Goal: Information Seeking & Learning: Learn about a topic

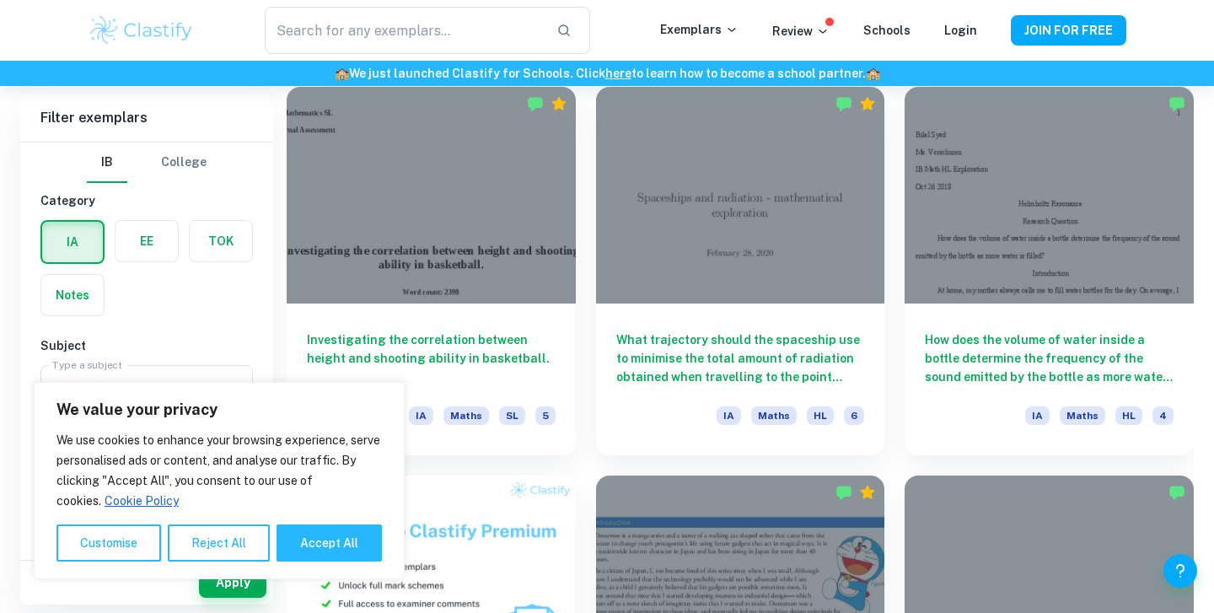
scroll to position [774, 0]
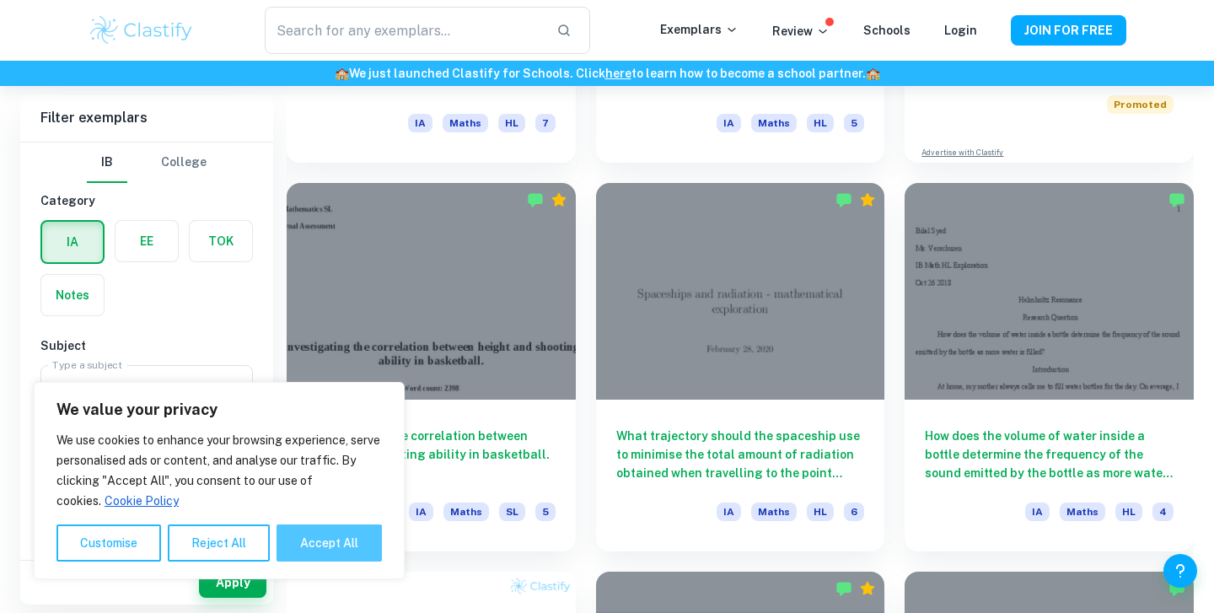
click at [358, 539] on button "Accept All" at bounding box center [328, 542] width 105 height 37
checkbox input "true"
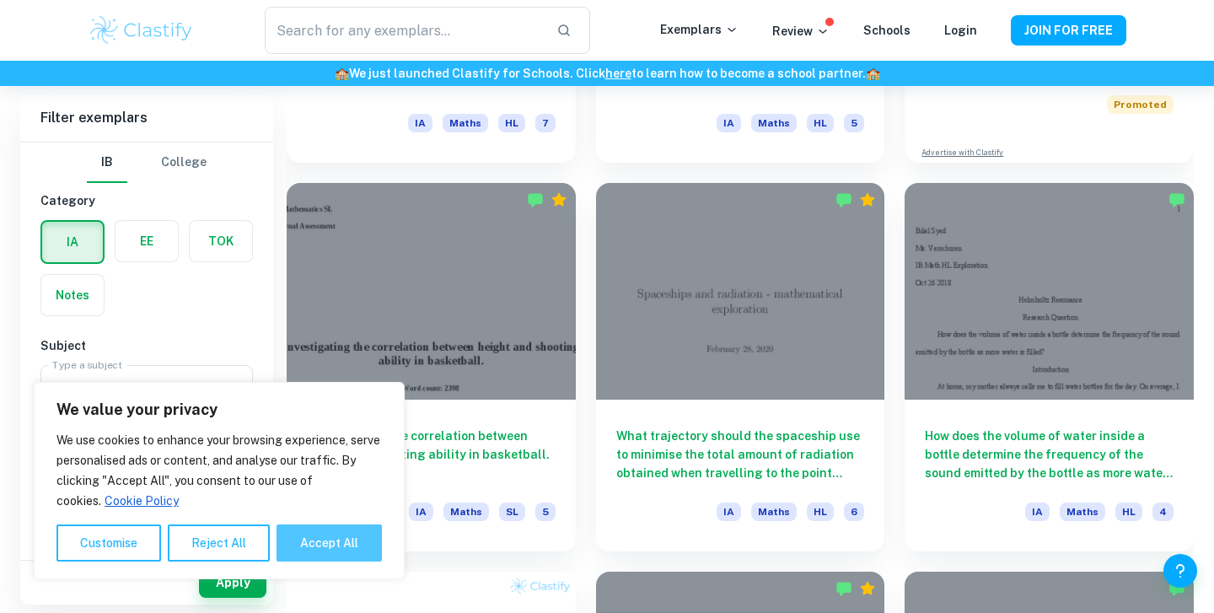
checkbox input "true"
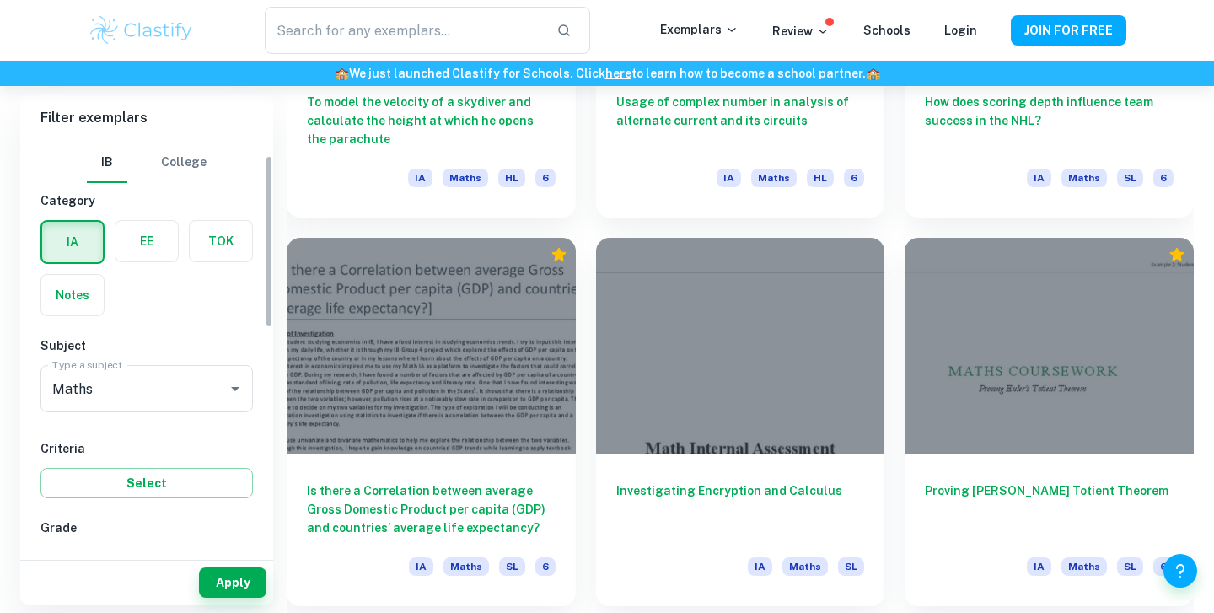
scroll to position [457, 0]
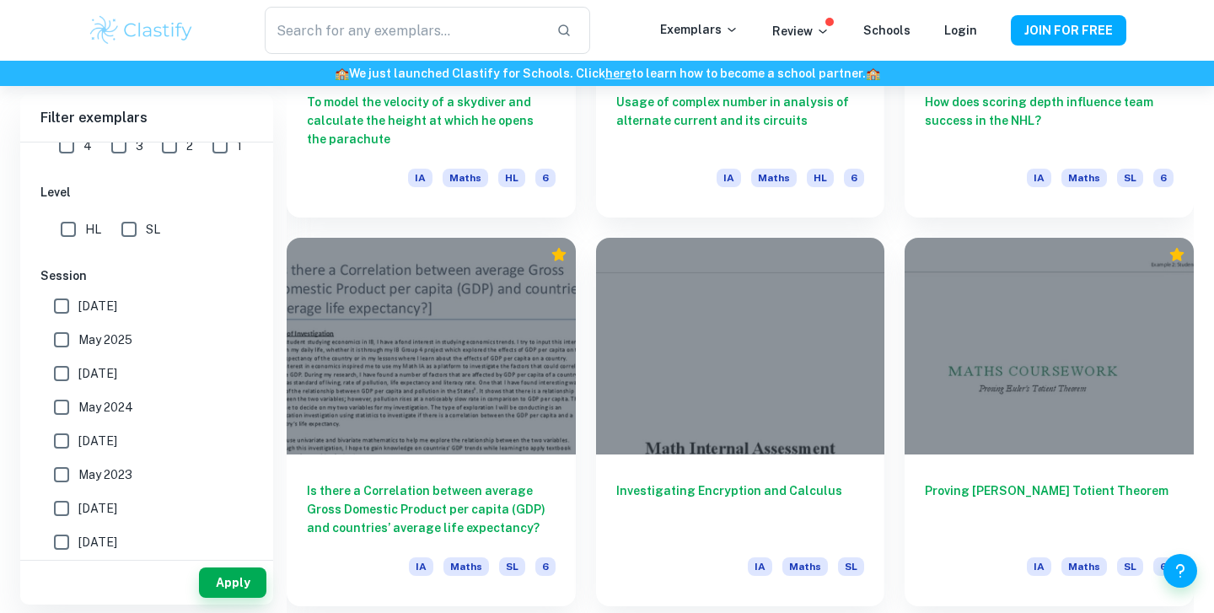
click at [137, 222] on input "SL" at bounding box center [129, 229] width 34 height 34
checkbox input "true"
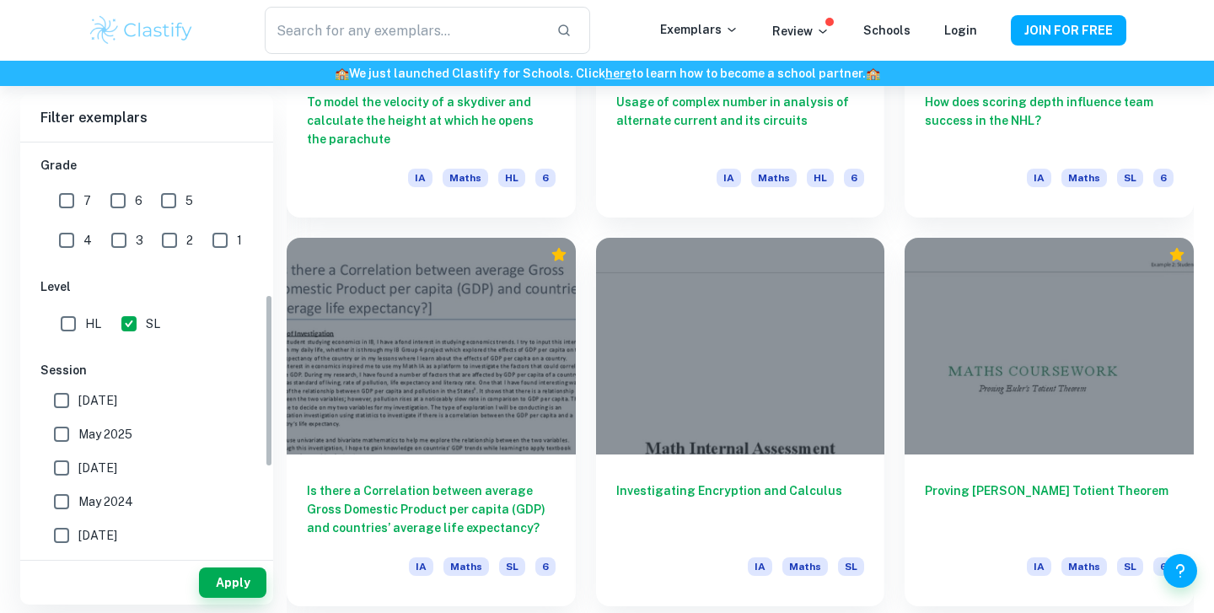
scroll to position [362, 0]
click at [232, 581] on button "Apply" at bounding box center [232, 582] width 67 height 30
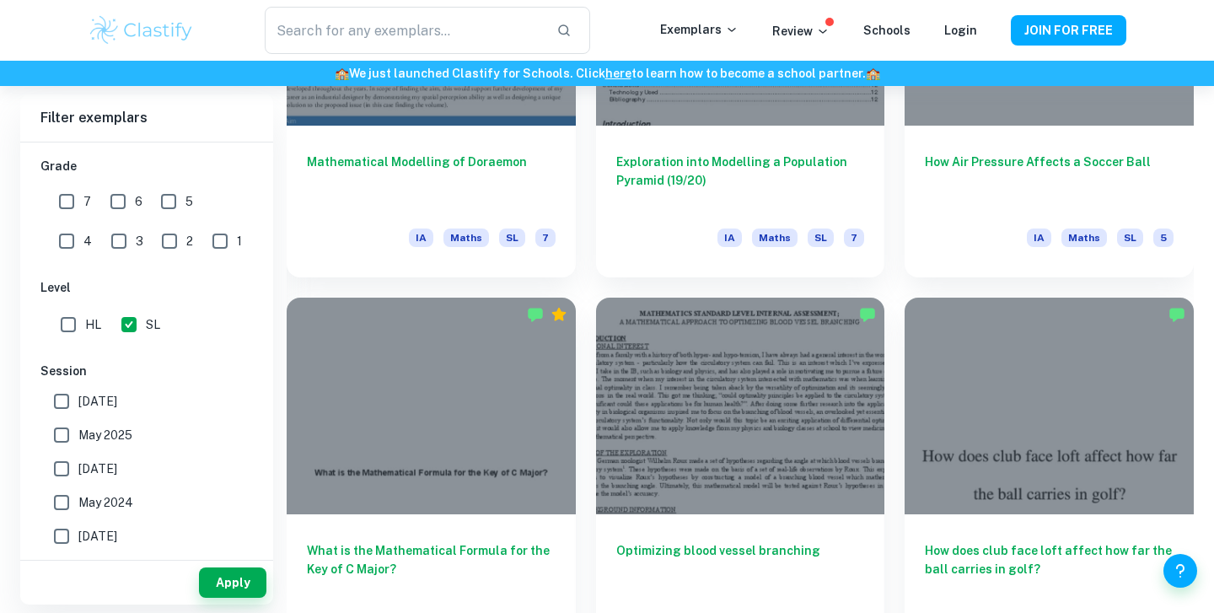
scroll to position [2488, 0]
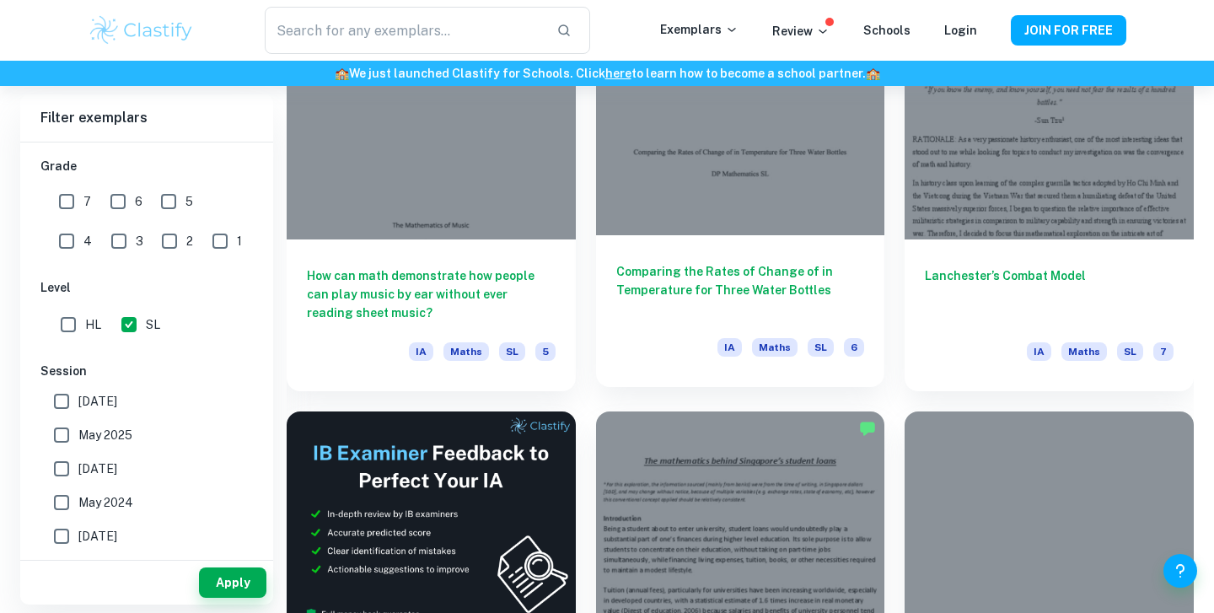
click at [689, 231] on div at bounding box center [740, 127] width 289 height 217
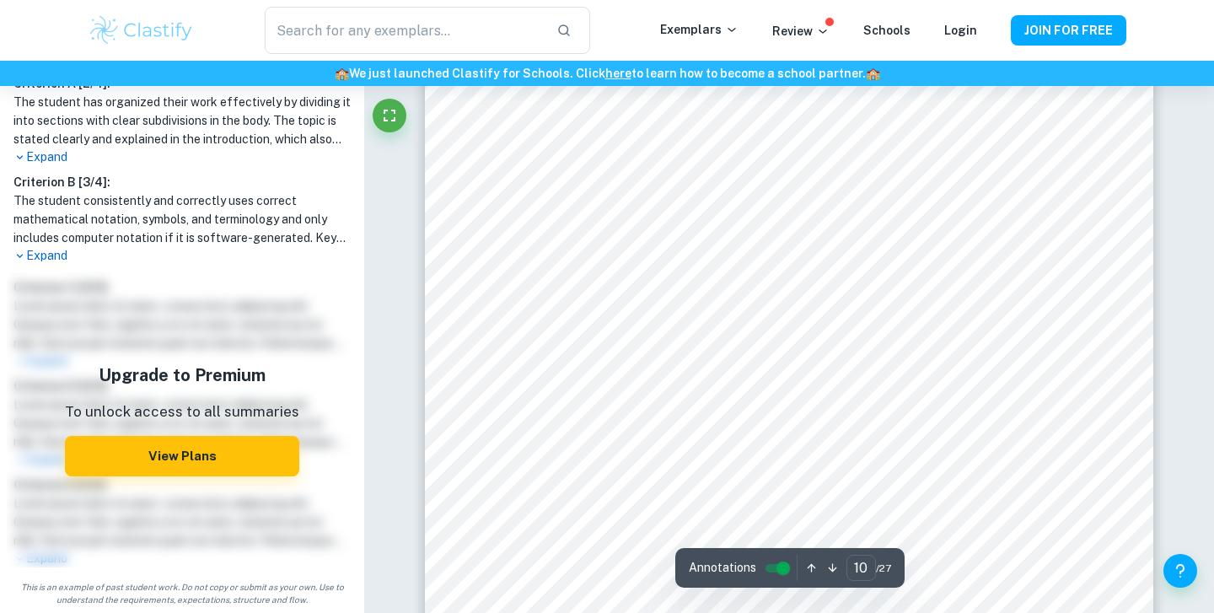
scroll to position [9295, 0]
type input "1"
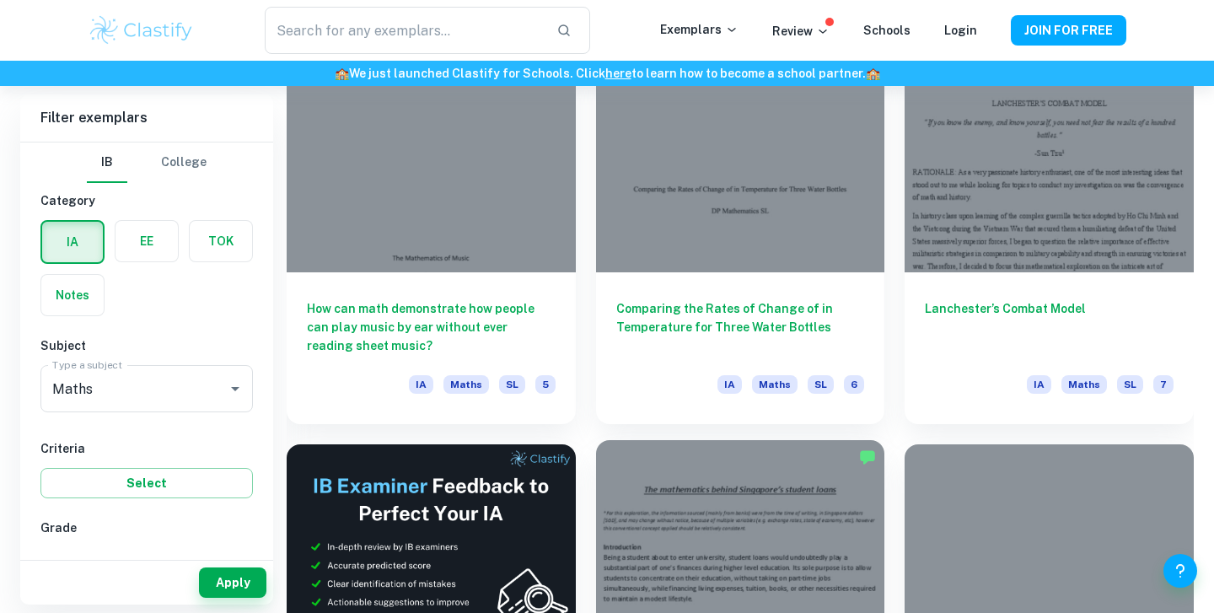
scroll to position [2534, 0]
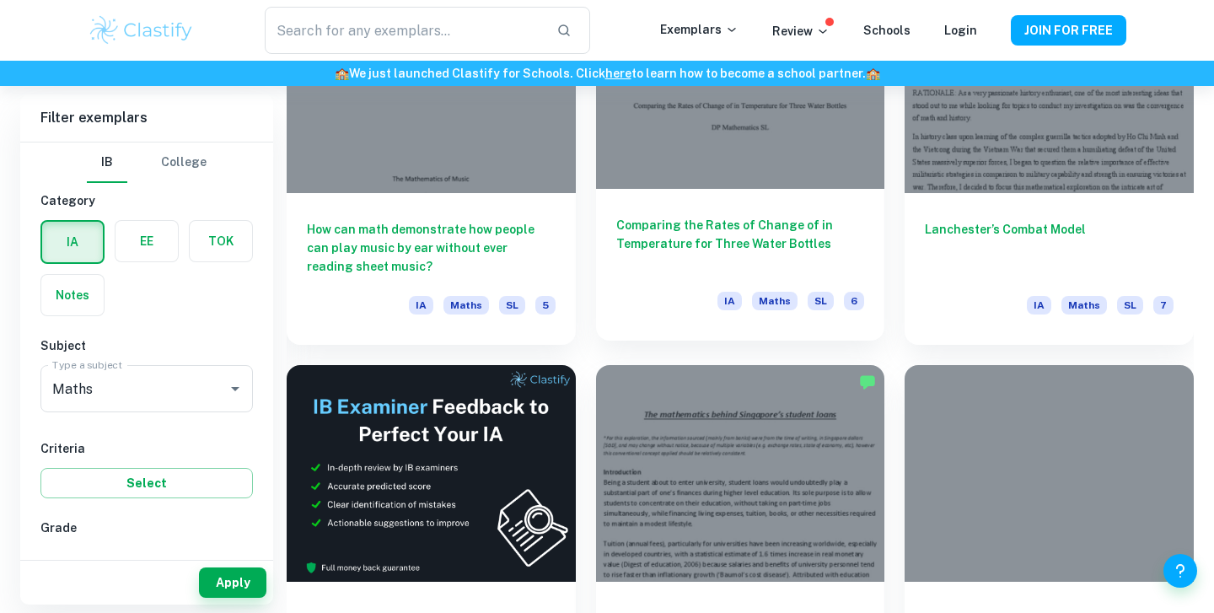
click at [669, 219] on h6 "Comparing the Rates of Change of in Temperature for Three Water Bottles" at bounding box center [740, 244] width 249 height 56
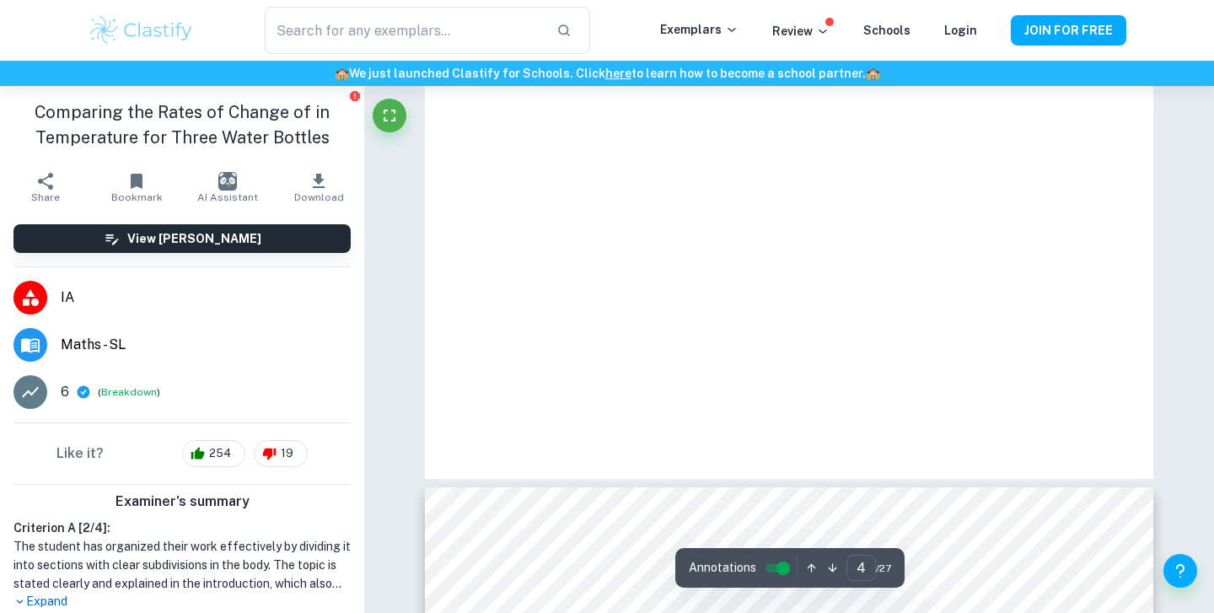
scroll to position [3097, 0]
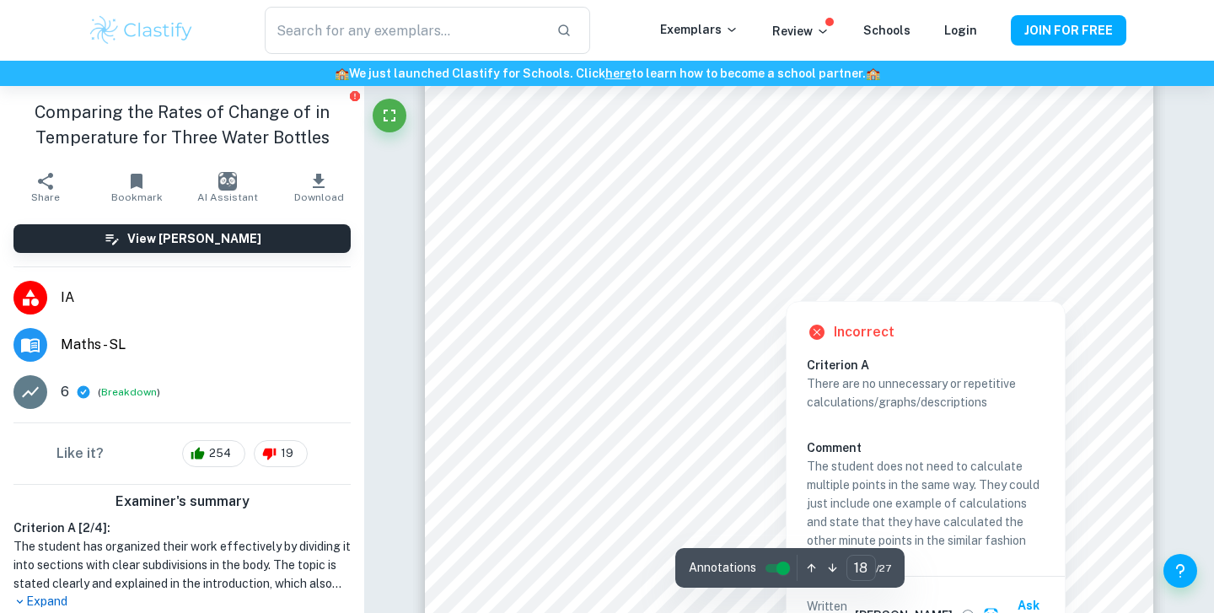
scroll to position [16895, 0]
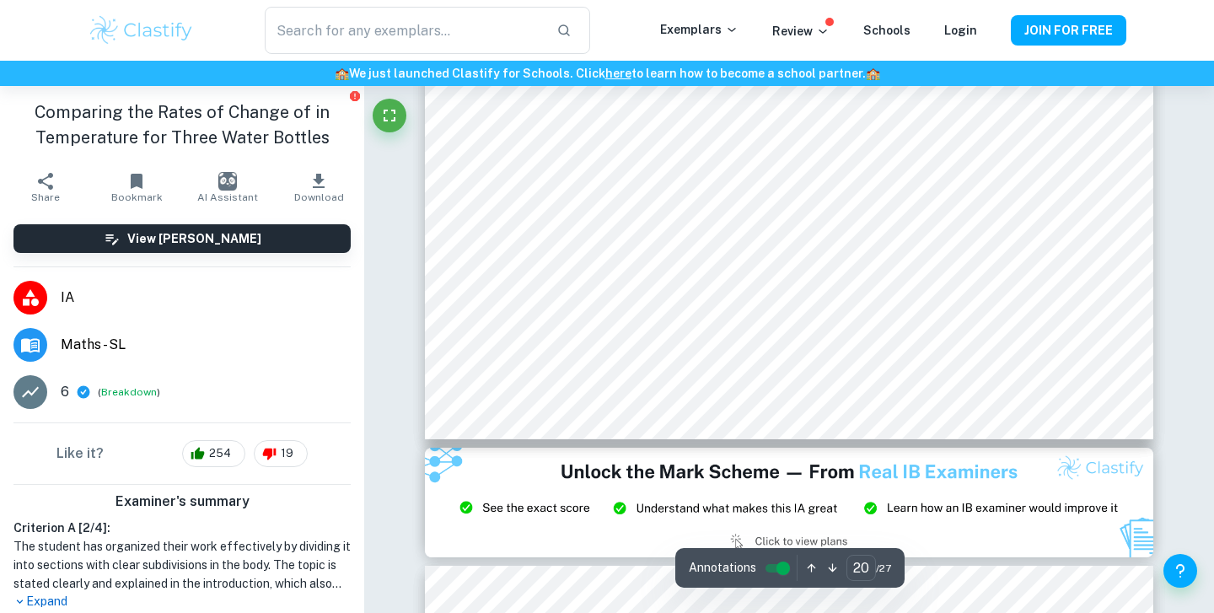
type input "21"
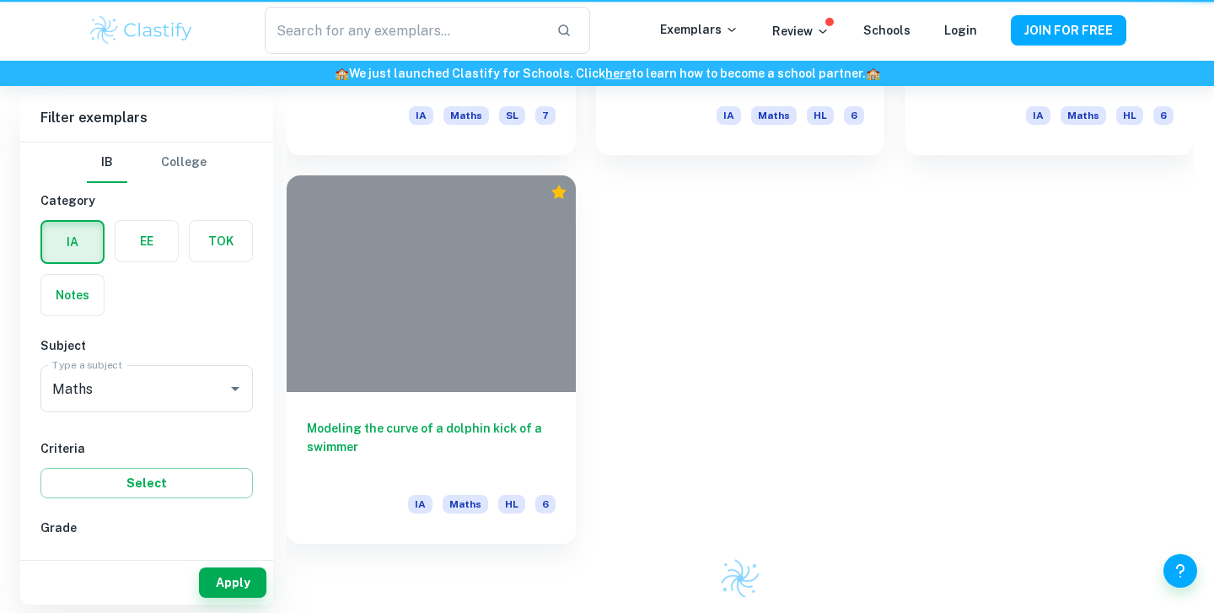
scroll to position [2534, 0]
